Goal: Book appointment/travel/reservation

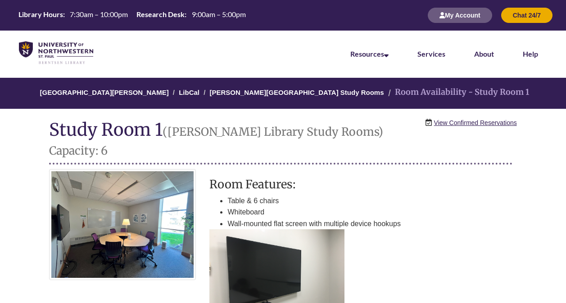
scroll to position [235, 0]
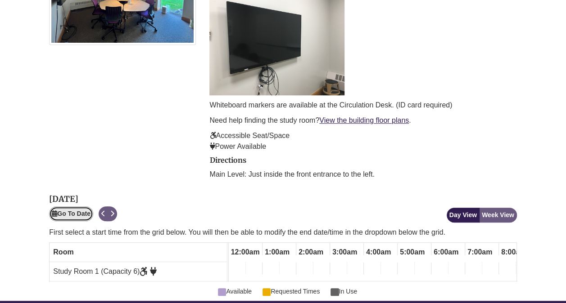
click at [68, 207] on button "Go To Date" at bounding box center [71, 214] width 44 height 15
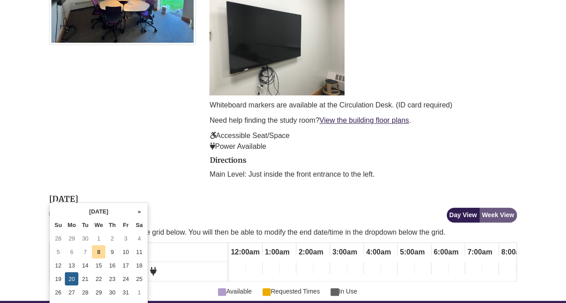
click at [99, 253] on td "8" at bounding box center [99, 252] width 14 height 14
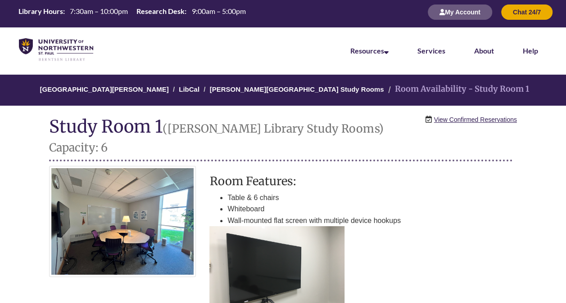
scroll to position [0, 0]
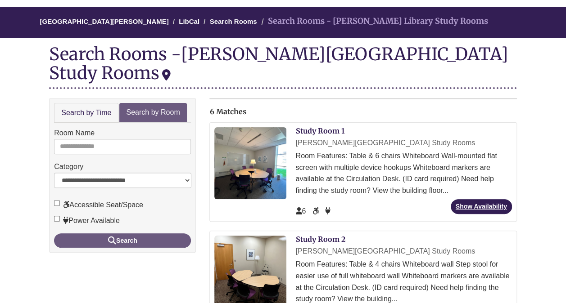
scroll to position [71, 0]
click at [327, 235] on link "Study Room 2" at bounding box center [320, 239] width 50 height 9
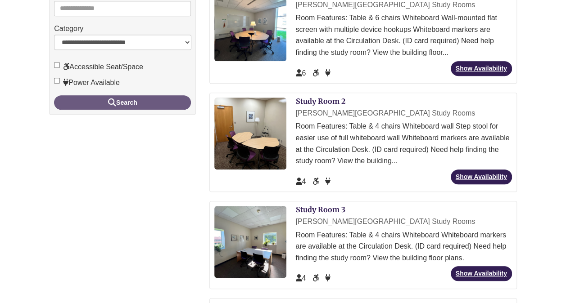
scroll to position [210, 0]
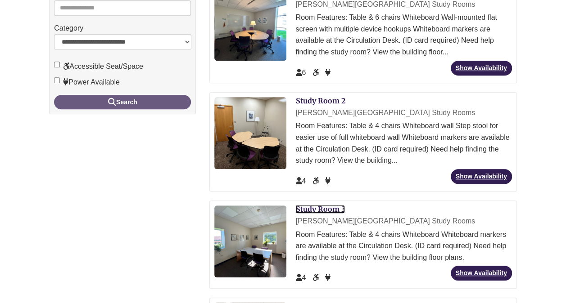
click at [316, 205] on link "Study Room 3" at bounding box center [320, 209] width 50 height 9
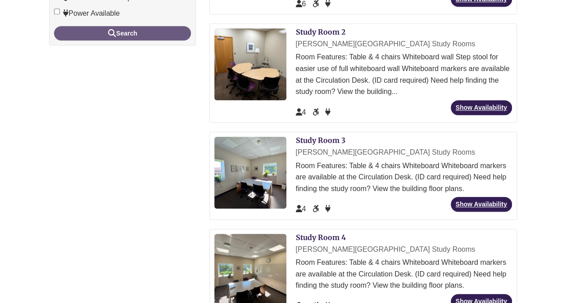
scroll to position [279, 0]
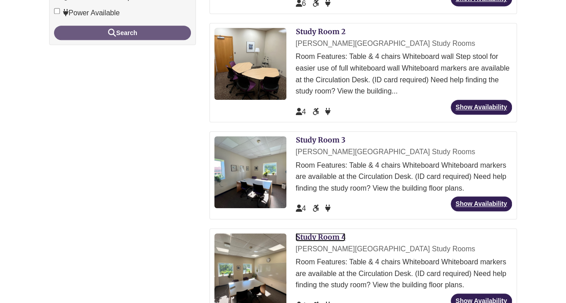
click at [318, 233] on link "Study Room 4" at bounding box center [320, 237] width 50 height 9
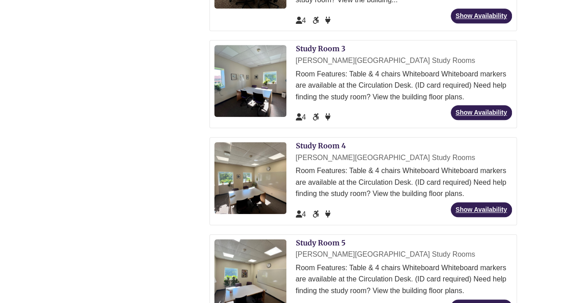
scroll to position [371, 0]
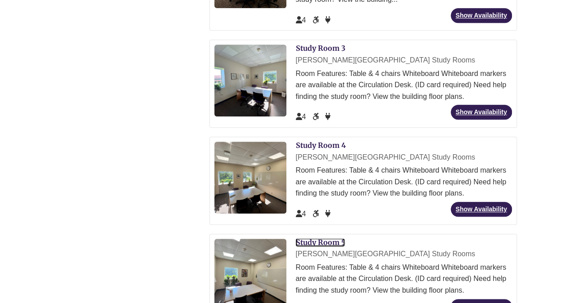
click at [315, 238] on link "Study Room 5" at bounding box center [320, 242] width 50 height 9
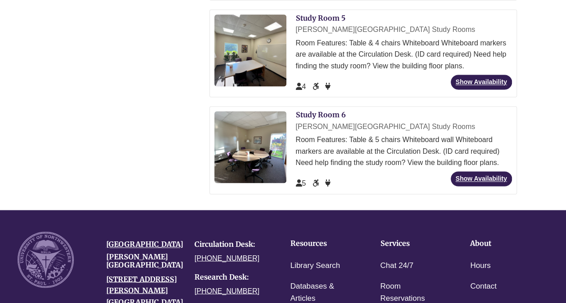
scroll to position [561, 0]
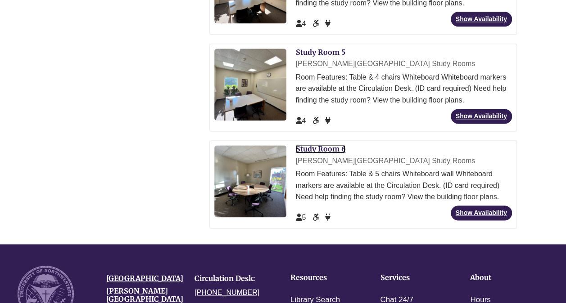
click at [326, 145] on link "Study Room 6" at bounding box center [320, 149] width 50 height 9
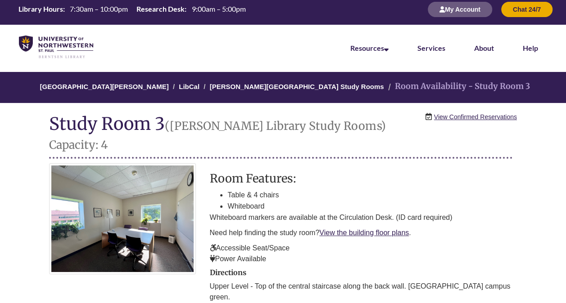
scroll to position [5, 0]
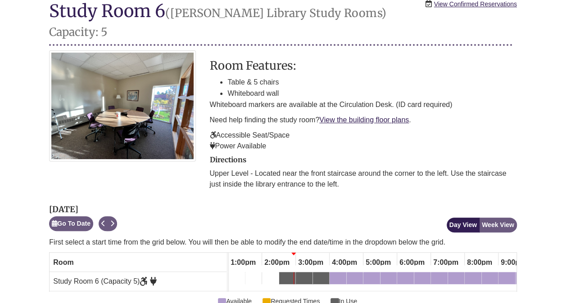
scroll to position [118, 0]
